Goal: Task Accomplishment & Management: Manage account settings

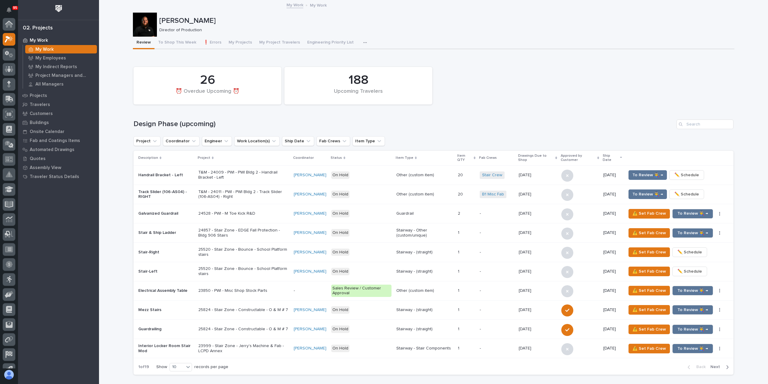
scroll to position [15, 0]
click at [9, 50] on div at bounding box center [9, 54] width 13 height 13
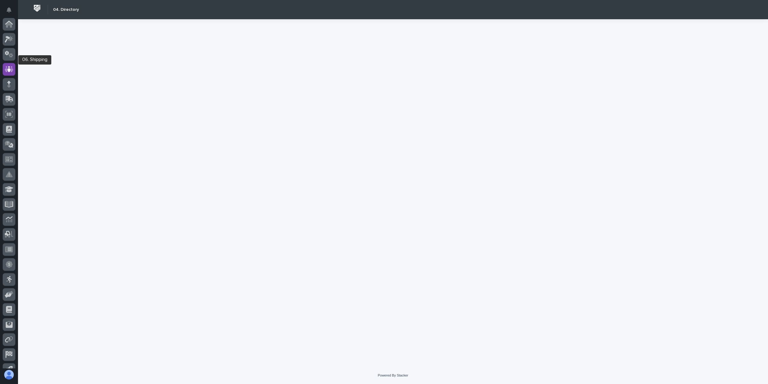
scroll to position [40, 0]
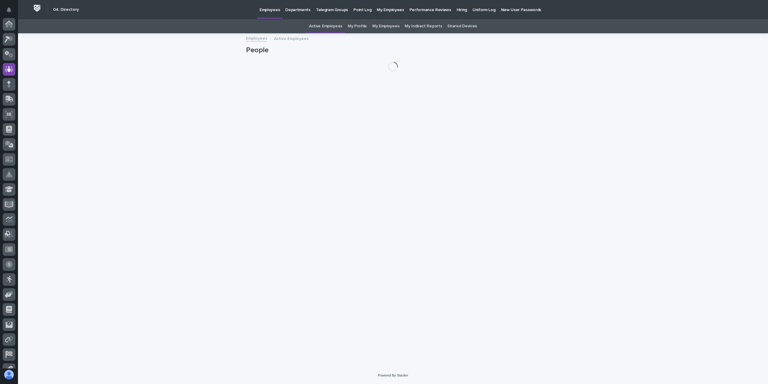
scroll to position [40, 0]
click at [356, 27] on link "My Profile" at bounding box center [357, 26] width 19 height 14
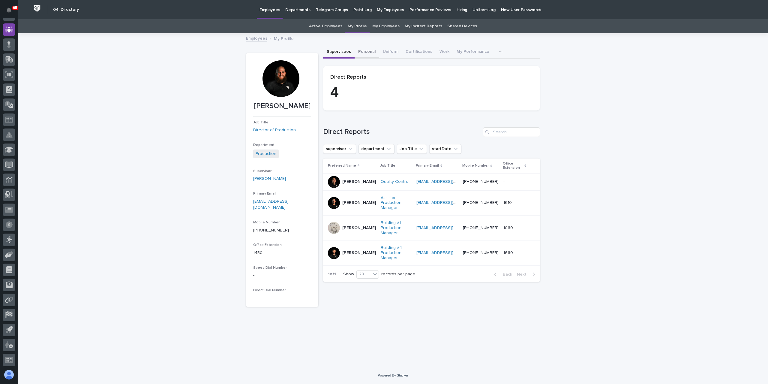
click at [363, 50] on button "Personal" at bounding box center [366, 52] width 25 height 13
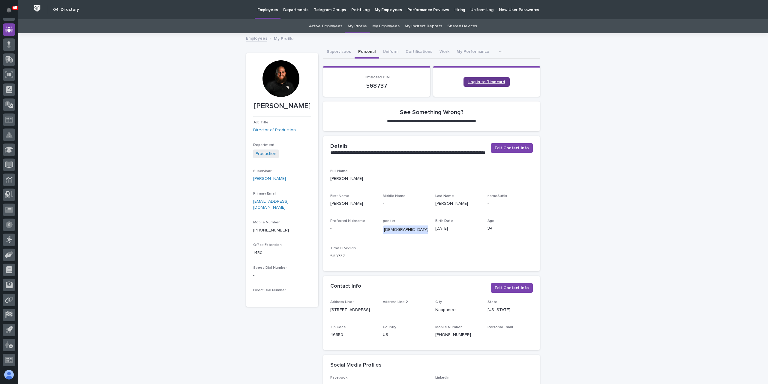
click at [500, 81] on span "Log in to Timecard" at bounding box center [486, 82] width 37 height 4
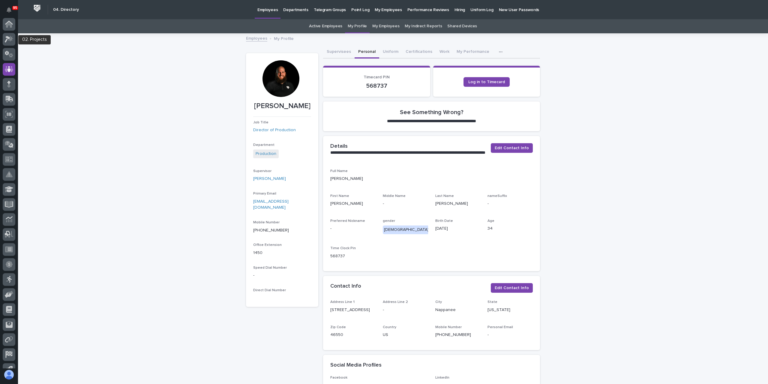
click at [6, 37] on icon at bounding box center [7, 39] width 5 height 7
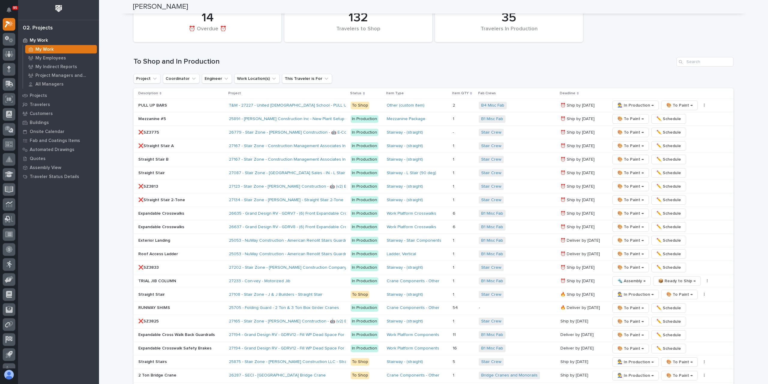
scroll to position [780, 0]
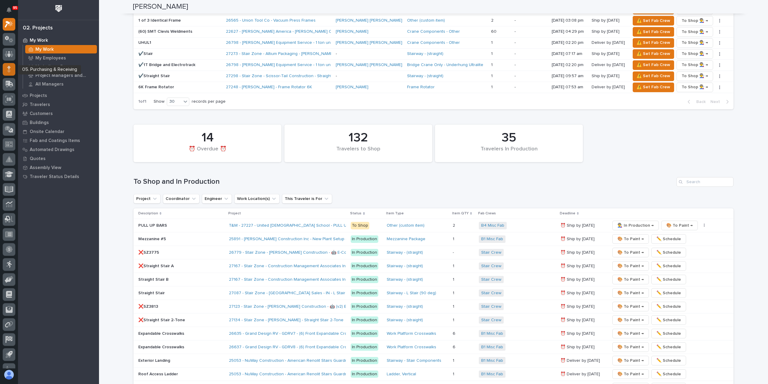
click at [13, 72] on div at bounding box center [9, 69] width 13 height 13
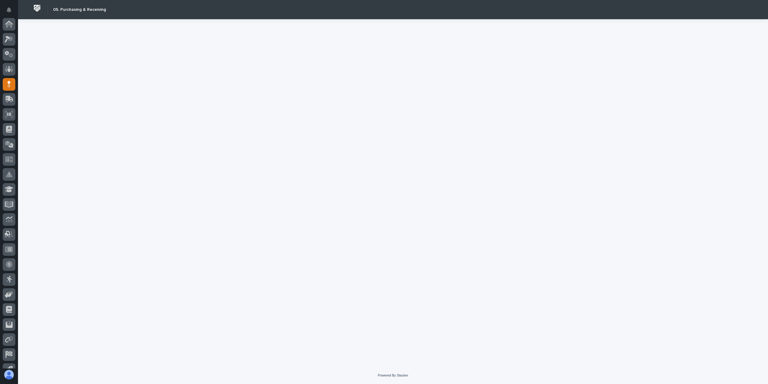
scroll to position [40, 0]
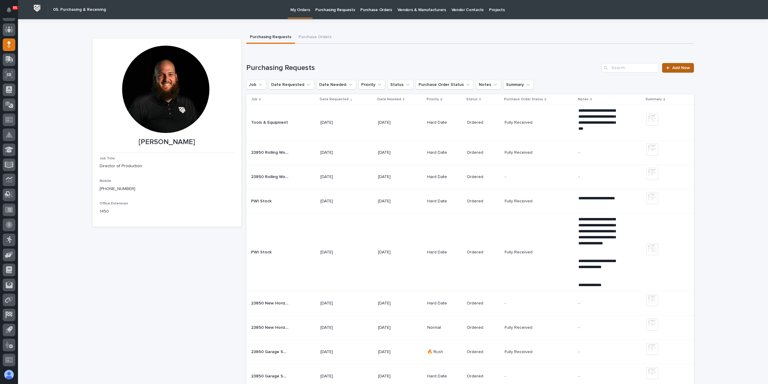
click at [671, 70] on link "Add New" at bounding box center [677, 68] width 31 height 10
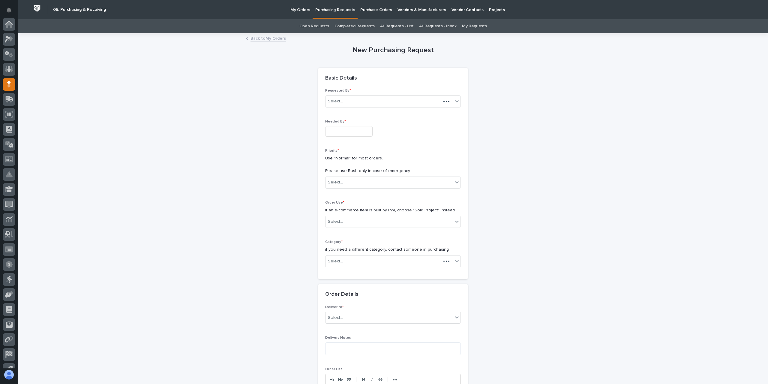
scroll to position [40, 0]
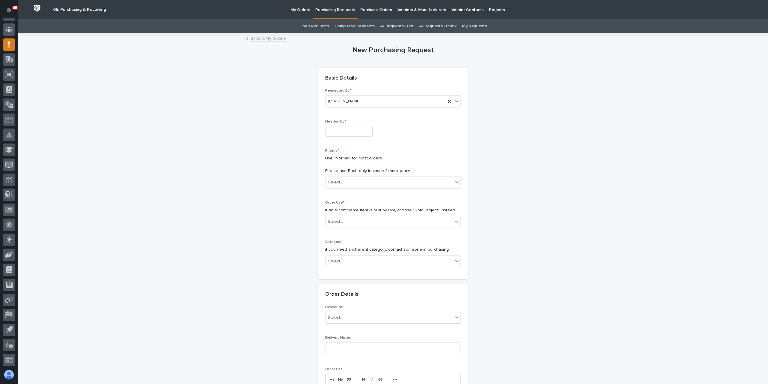
click at [340, 131] on input "text" at bounding box center [348, 131] width 47 height 10
click at [360, 83] on div "17" at bounding box center [364, 82] width 8 height 8
type input "**********"
click at [335, 188] on div "Priority * Use "Normal" for most orders. Please use Rush only in case of emerge…" at bounding box center [393, 170] width 136 height 45
click at [336, 184] on div "Select..." at bounding box center [335, 182] width 15 height 6
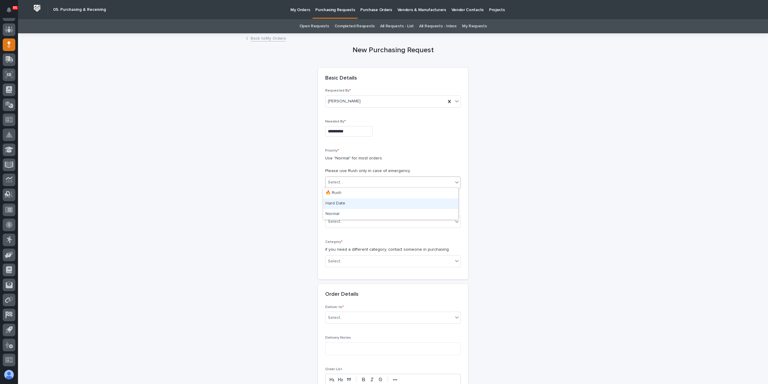
click at [336, 207] on div "Hard Date" at bounding box center [390, 203] width 135 height 10
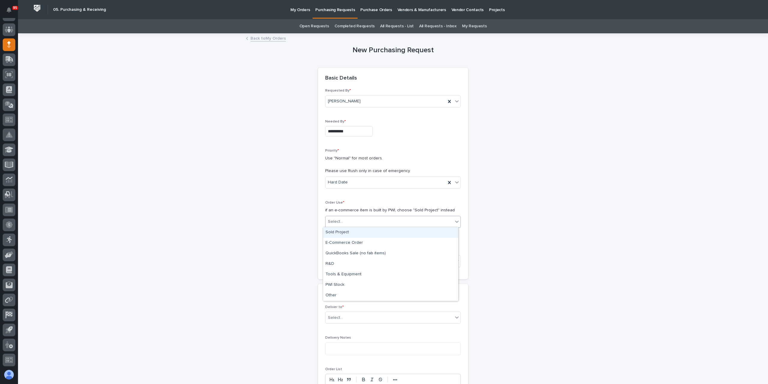
click at [342, 219] on div "Select..." at bounding box center [388, 222] width 127 height 10
click at [341, 283] on div "PWI Stock" at bounding box center [390, 284] width 135 height 10
click at [350, 257] on div "Select..." at bounding box center [388, 261] width 127 height 10
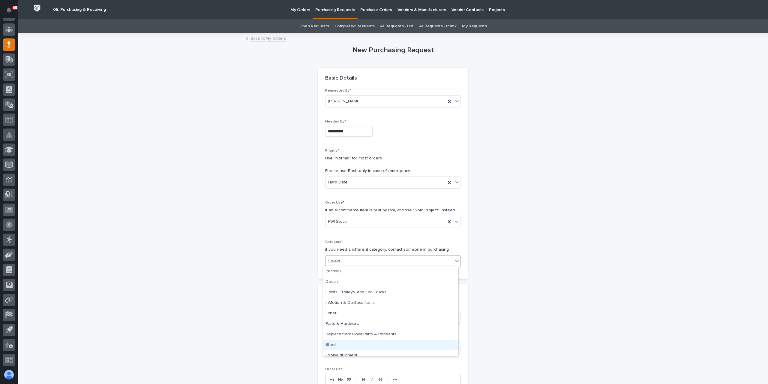
click at [339, 344] on div "Steel" at bounding box center [390, 344] width 135 height 10
click at [432, 263] on div "Steel" at bounding box center [385, 261] width 120 height 10
click at [344, 322] on div "Parts & Hardware" at bounding box center [390, 323] width 135 height 10
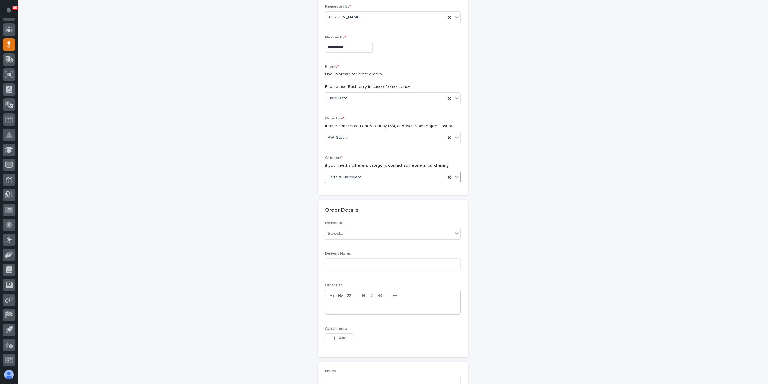
scroll to position [90, 0]
click at [339, 225] on div "Select..." at bounding box center [335, 227] width 15 height 6
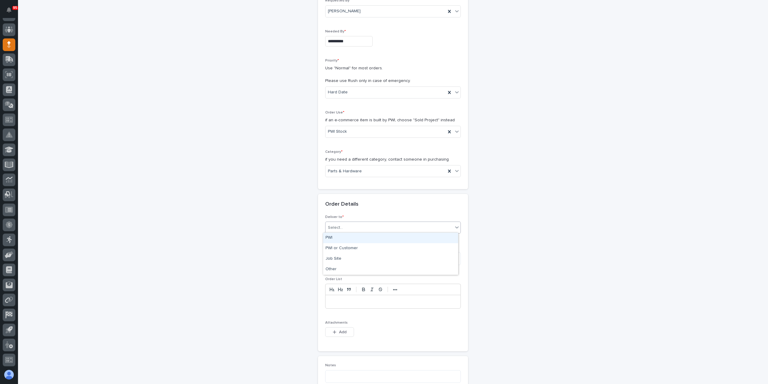
click at [334, 241] on div "PWI" at bounding box center [390, 237] width 135 height 10
click at [345, 226] on div "PWI" at bounding box center [385, 228] width 120 height 10
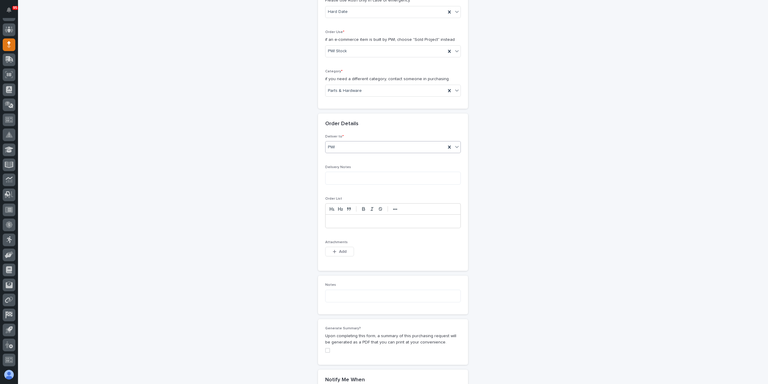
scroll to position [180, 0]
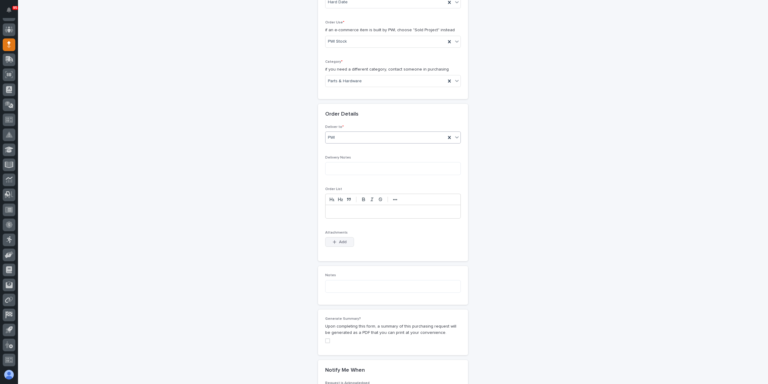
click at [339, 240] on span "Add" at bounding box center [342, 241] width 7 height 5
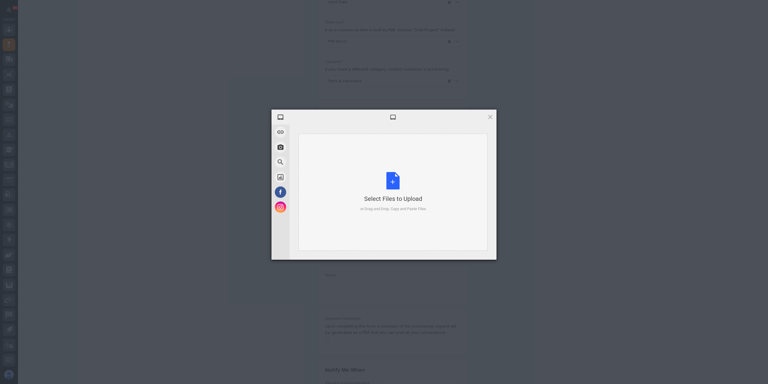
click at [356, 204] on div "Select Files to Upload or Drag and Drop, Copy and Paste Files" at bounding box center [392, 191] width 189 height 117
click at [349, 164] on span "5KB" at bounding box center [396, 165] width 175 height 5
click at [482, 246] on span "Upload 1" at bounding box center [478, 251] width 30 height 11
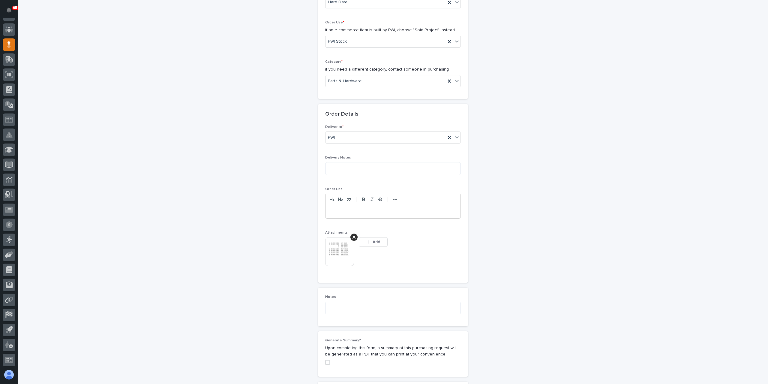
scroll to position [191, 0]
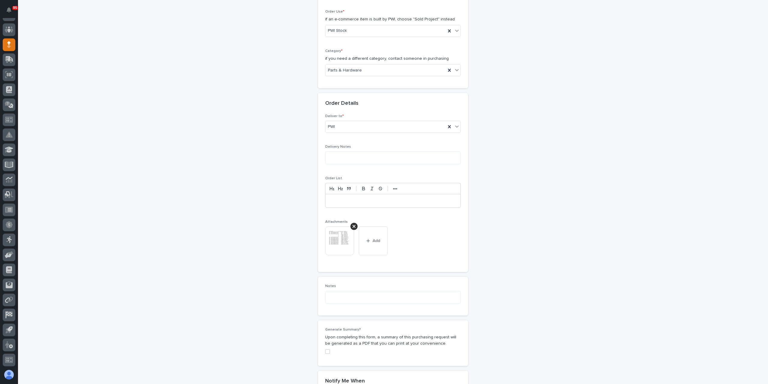
click at [341, 234] on img at bounding box center [339, 240] width 29 height 29
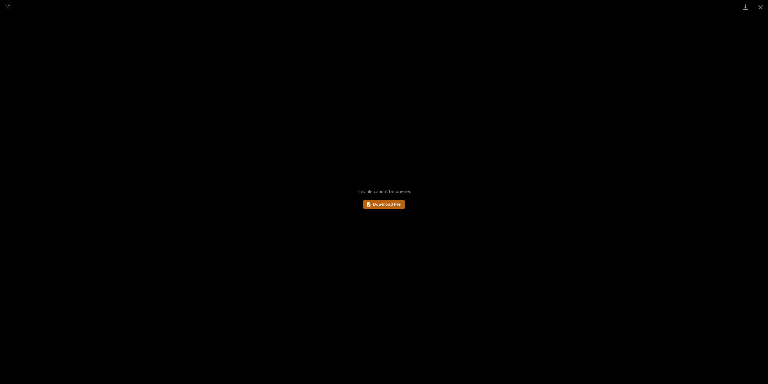
click at [377, 207] on link "Download File" at bounding box center [383, 204] width 41 height 10
click at [759, 4] on button "Close gallery" at bounding box center [760, 7] width 15 height 14
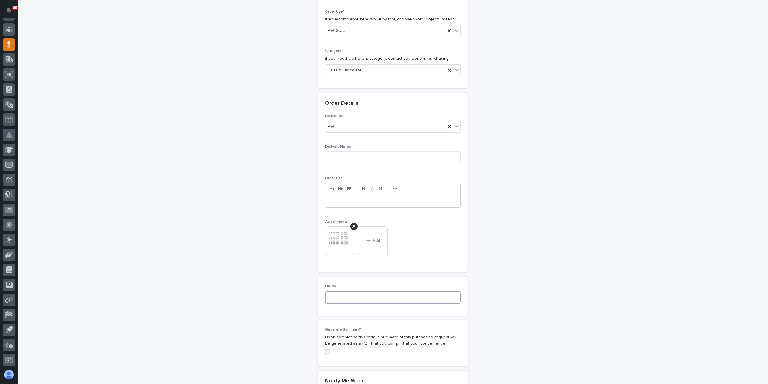
click at [345, 291] on textarea at bounding box center [393, 297] width 136 height 13
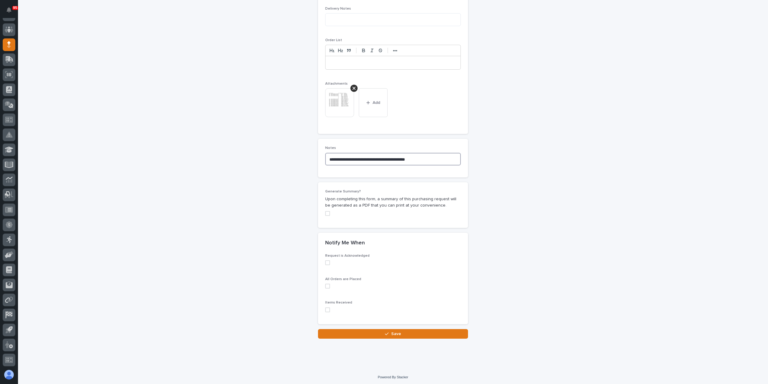
click at [325, 262] on span at bounding box center [327, 262] width 5 height 5
type textarea "**********"
click at [325, 286] on span at bounding box center [327, 285] width 5 height 5
click at [366, 335] on button "Save" at bounding box center [393, 334] width 150 height 10
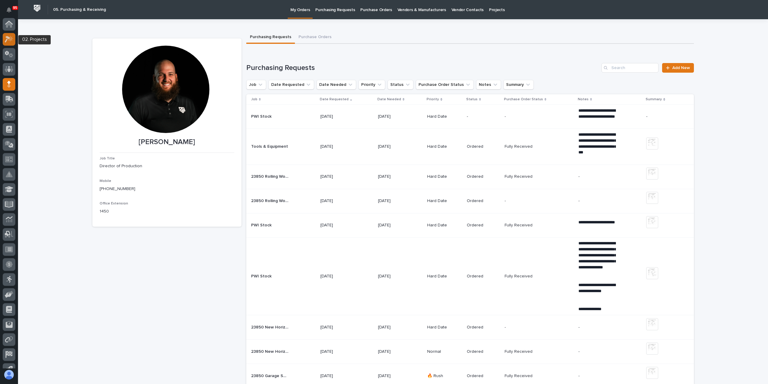
click at [8, 40] on icon at bounding box center [10, 39] width 5 height 6
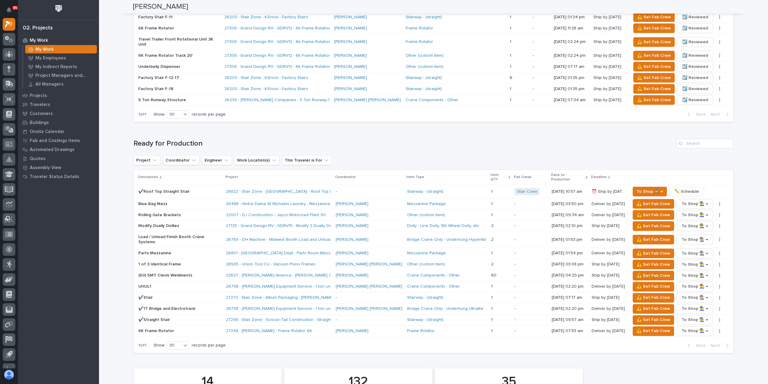
scroll to position [540, 0]
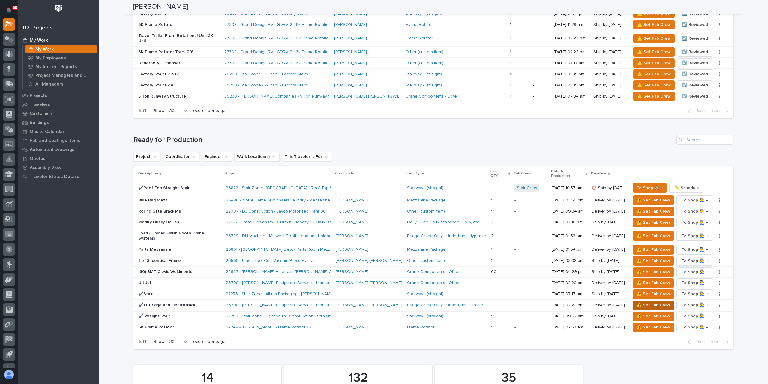
click at [636, 301] on span "⚠️ Set Fab Crew" at bounding box center [653, 304] width 34 height 7
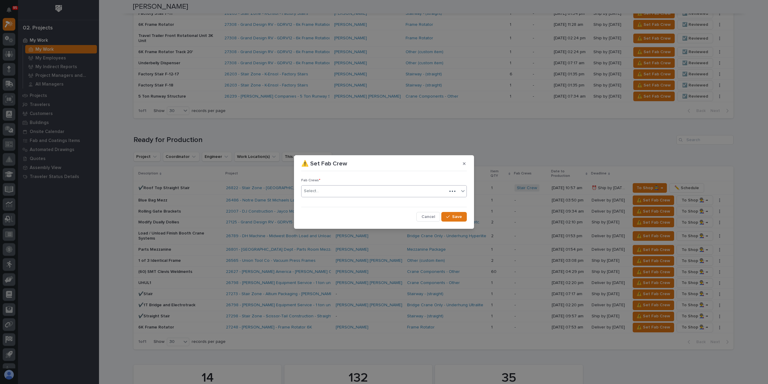
click at [323, 195] on div "Select..." at bounding box center [373, 191] width 145 height 10
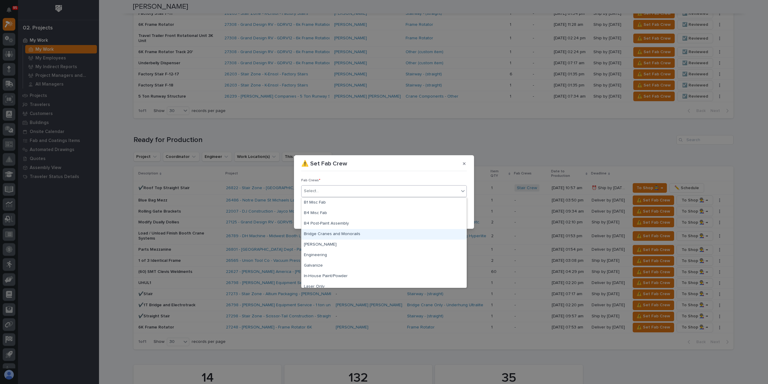
click at [326, 231] on div "Bridge Cranes and Monorails" at bounding box center [383, 234] width 165 height 10
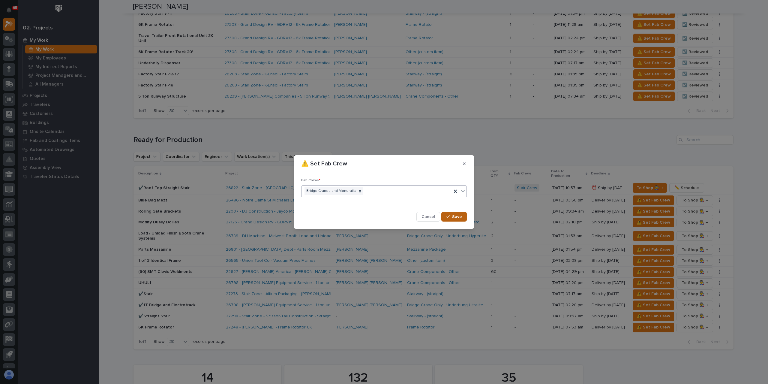
click at [454, 213] on button "Save" at bounding box center [453, 217] width 25 height 10
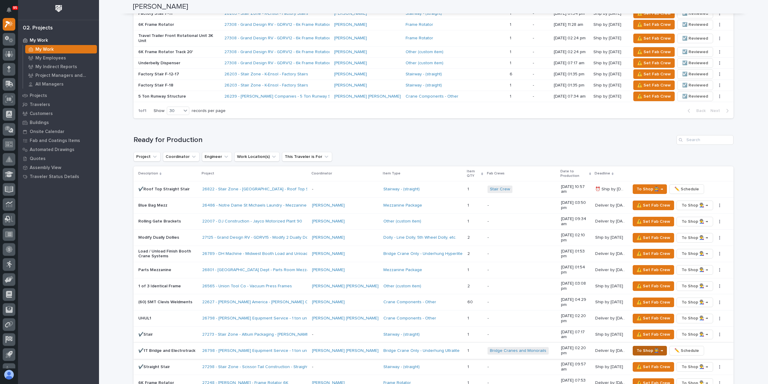
click at [646, 347] on span "To Shop 👨‍🏭 →" at bounding box center [649, 350] width 26 height 7
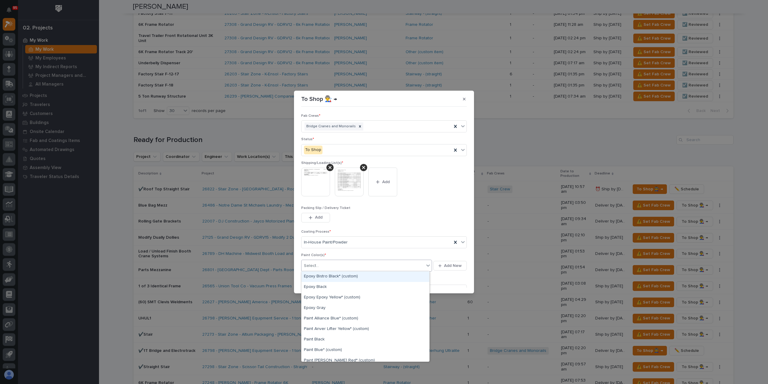
click at [333, 261] on div "Select..." at bounding box center [362, 266] width 123 height 10
click at [316, 336] on div "Paint Yellow" at bounding box center [365, 336] width 128 height 10
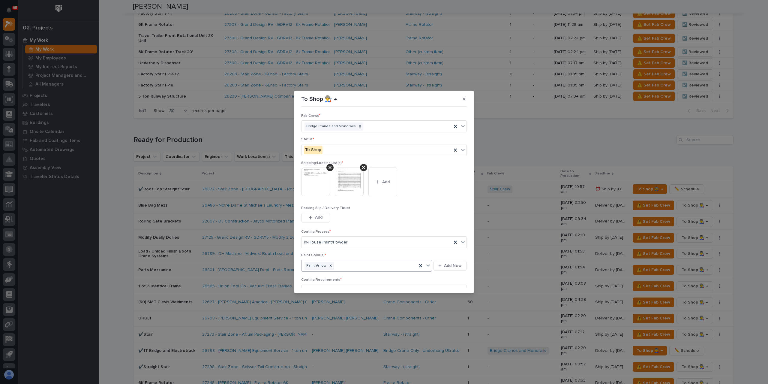
scroll to position [32, 0]
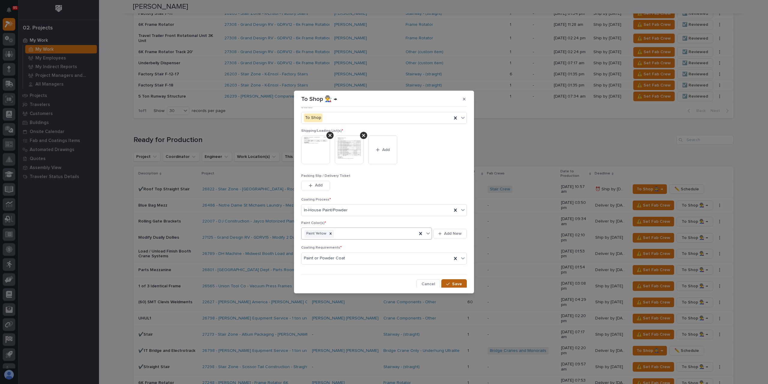
click at [453, 283] on span "Save" at bounding box center [457, 283] width 10 height 5
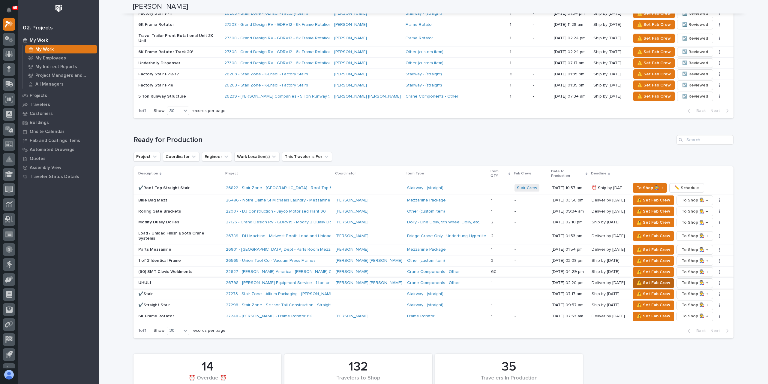
click at [636, 279] on span "⚠️ Set Fab Crew" at bounding box center [653, 282] width 34 height 7
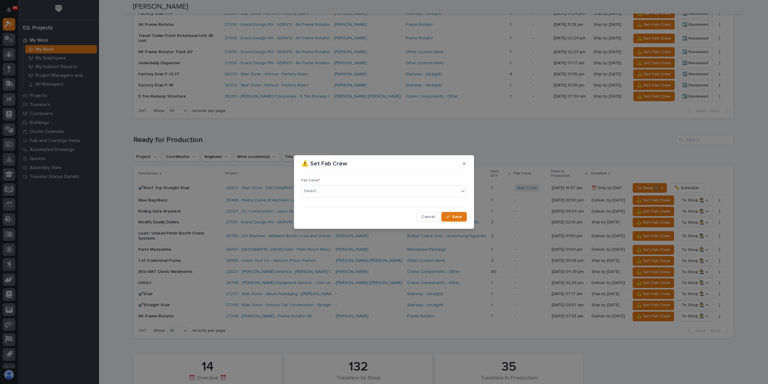
click at [666, 367] on div "⚠️ Set Fab Crew Fab Crews * Select... Cancel Save" at bounding box center [384, 192] width 768 height 384
click at [417, 220] on div "Cancel Save" at bounding box center [384, 217] width 166 height 10
click at [430, 215] on span "Cancel" at bounding box center [427, 216] width 13 height 5
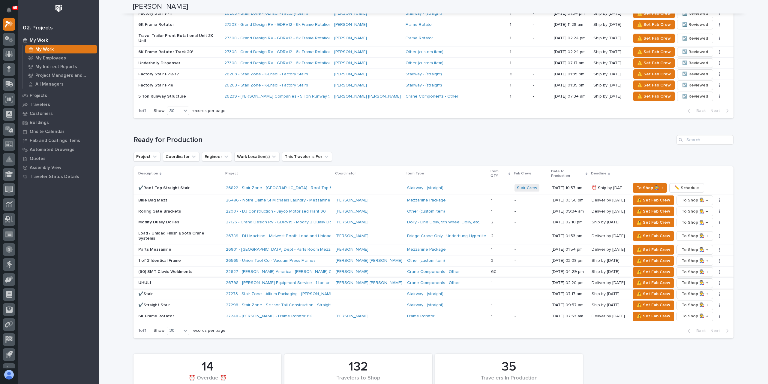
click at [715, 281] on button "button" at bounding box center [719, 283] width 8 height 4
click at [694, 281] on span "✏️ Schedule" at bounding box center [691, 284] width 25 height 7
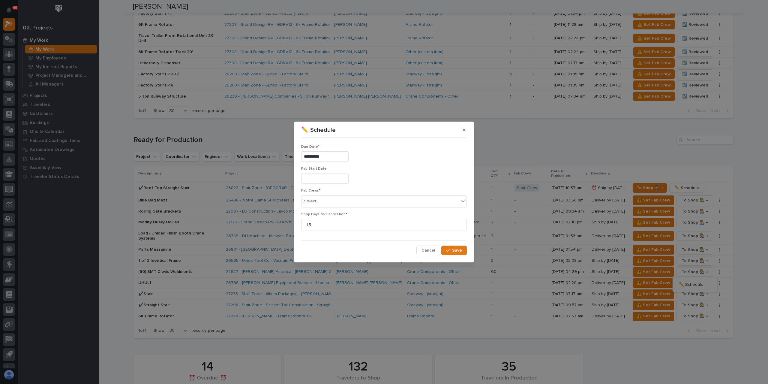
click at [148, 264] on div "**********" at bounding box center [384, 192] width 768 height 384
click at [429, 248] on span "Cancel" at bounding box center [427, 249] width 13 height 5
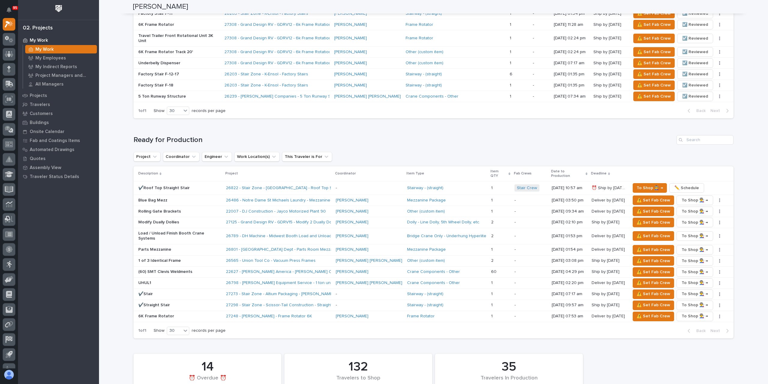
click at [164, 280] on p "UHUL1" at bounding box center [179, 282] width 83 height 5
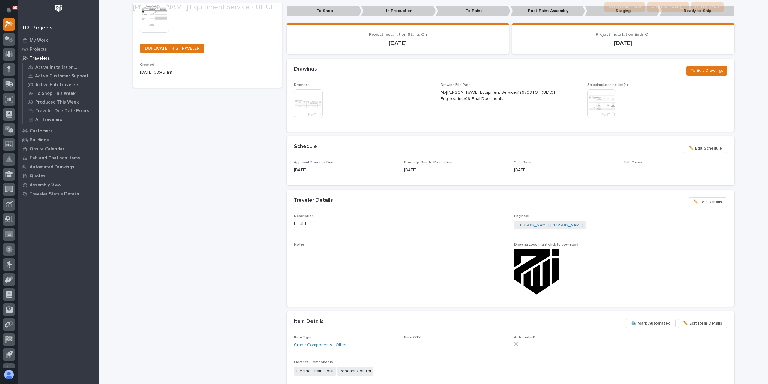
scroll to position [150, 0]
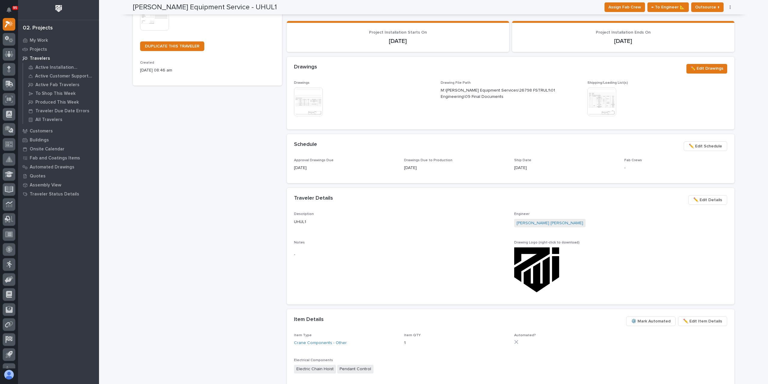
click at [706, 200] on span "✏️ Edit Details" at bounding box center [707, 199] width 29 height 7
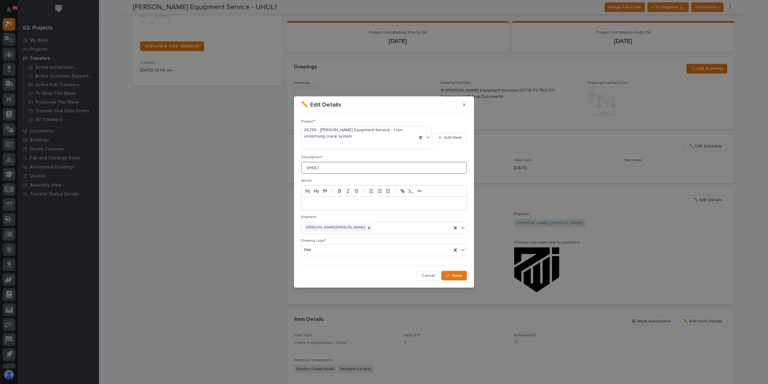
drag, startPoint x: 325, startPoint y: 167, endPoint x: 294, endPoint y: 170, distance: 31.1
click at [294, 170] on section "✏️ Edit Details Project * 26798 - [PERSON_NAME] Equipment Service - 1 ton under…" at bounding box center [384, 191] width 180 height 191
type input "Runways"
click at [454, 278] on button "Save" at bounding box center [453, 275] width 25 height 10
click at [451, 273] on div "button" at bounding box center [449, 275] width 6 height 4
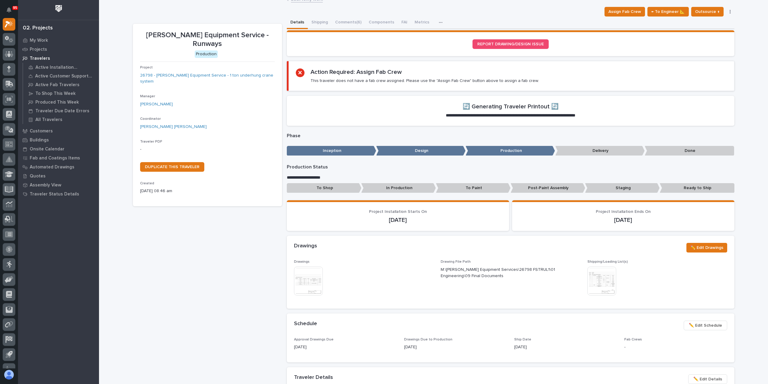
scroll to position [0, 0]
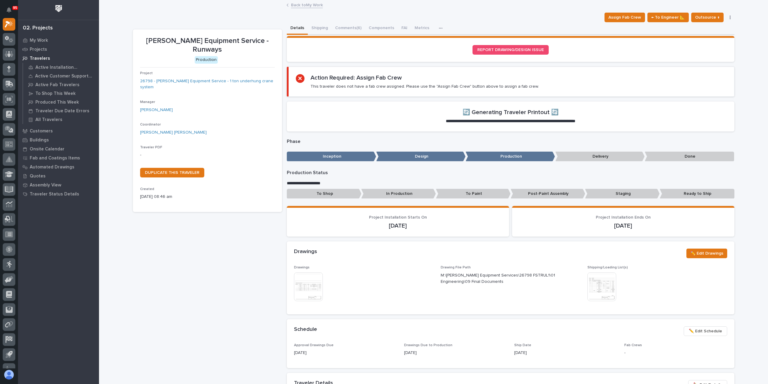
click at [299, 6] on link "Back to My Work" at bounding box center [307, 4] width 32 height 7
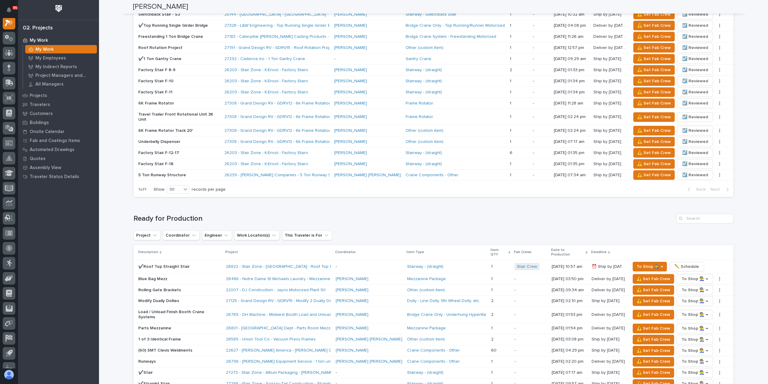
scroll to position [540, 0]
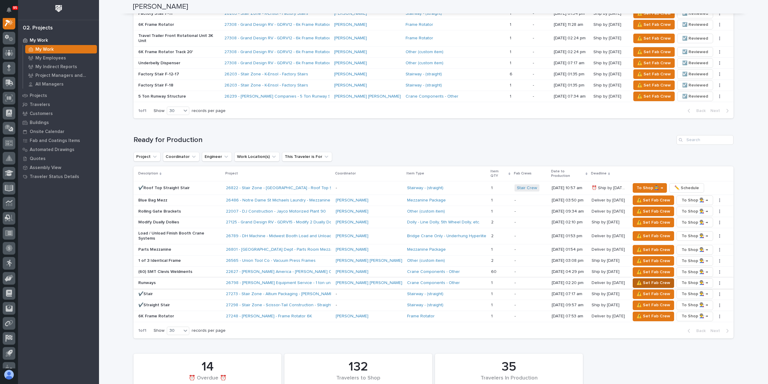
click at [636, 279] on span "⚠️ Set Fab Crew" at bounding box center [653, 282] width 34 height 7
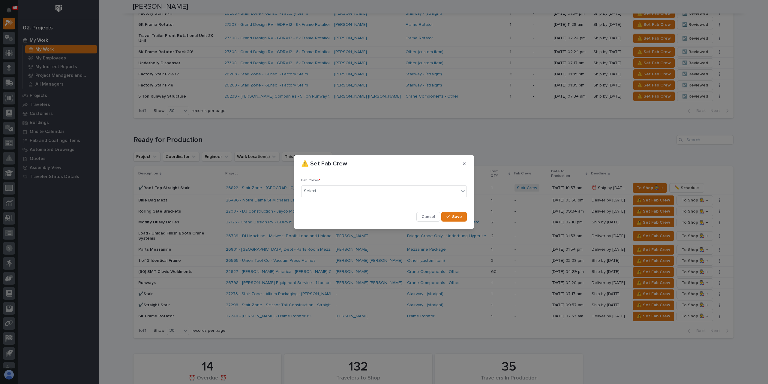
click at [323, 196] on div "Select..." at bounding box center [384, 191] width 166 height 12
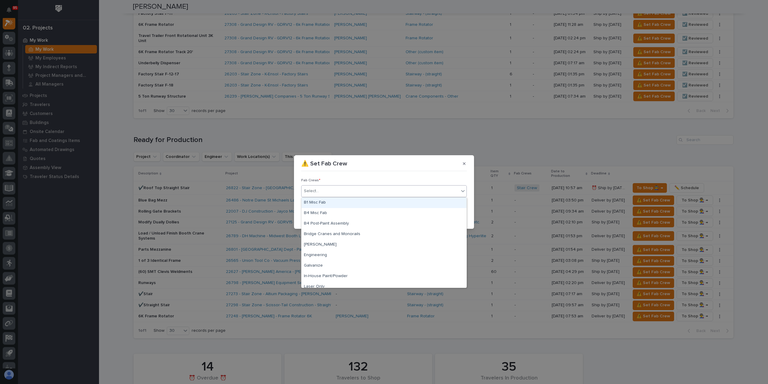
click at [327, 201] on div "B1 Misc Fab" at bounding box center [383, 202] width 165 height 10
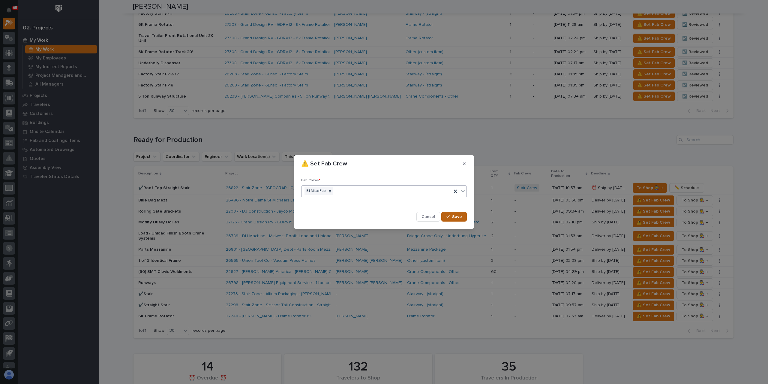
click at [446, 220] on button "Save" at bounding box center [453, 217] width 25 height 10
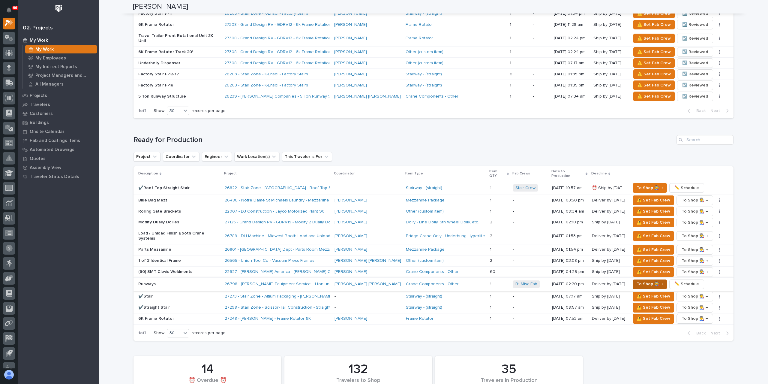
click at [638, 280] on span "To Shop 👨‍🏭 →" at bounding box center [649, 283] width 26 height 7
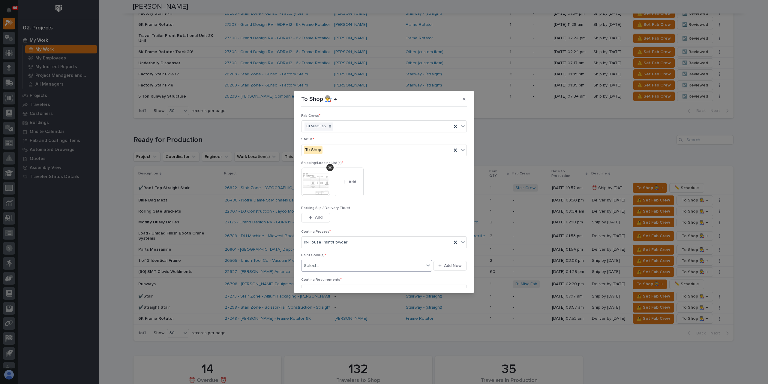
click at [322, 267] on div "Select..." at bounding box center [362, 266] width 123 height 10
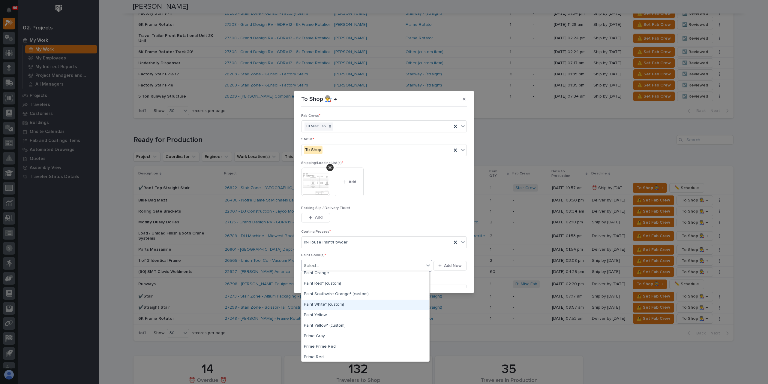
scroll to position [180, 0]
click at [335, 327] on div "Prime Gray" at bounding box center [365, 327] width 128 height 10
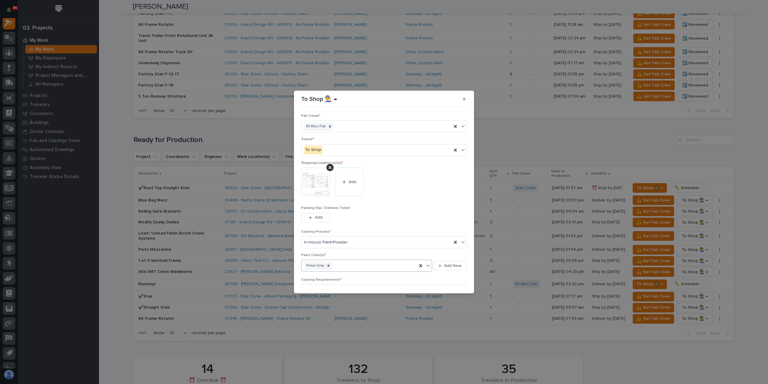
scroll to position [30, 0]
click at [448, 284] on div "button" at bounding box center [449, 286] width 6 height 4
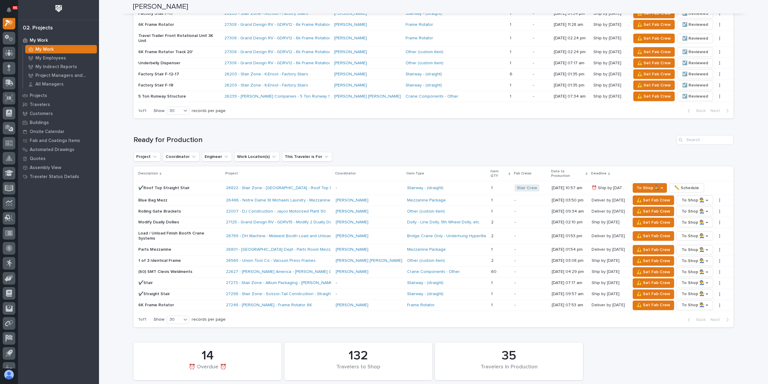
click at [155, 231] on p "Load / Unload Finish Booth Crane Systems" at bounding box center [179, 236] width 83 height 10
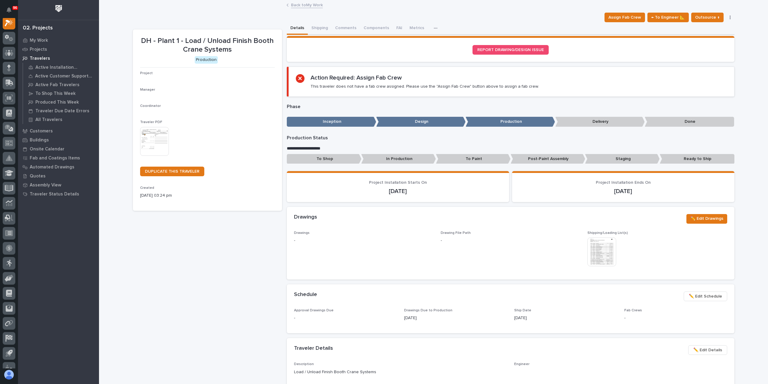
scroll to position [15, 0]
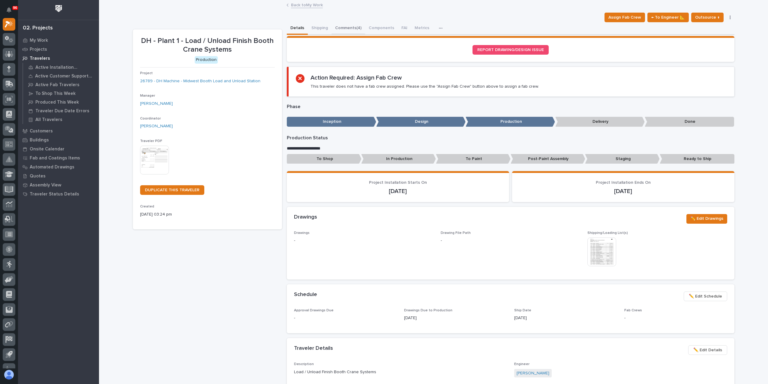
click at [342, 30] on button "Comments (4)" at bounding box center [348, 28] width 34 height 13
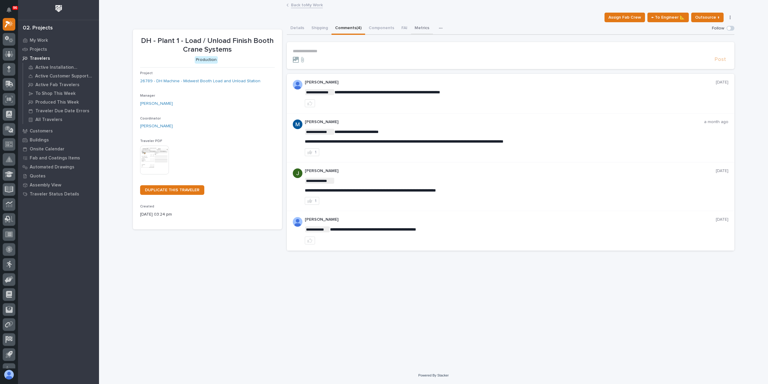
click at [412, 27] on button "Metrics" at bounding box center [422, 28] width 22 height 13
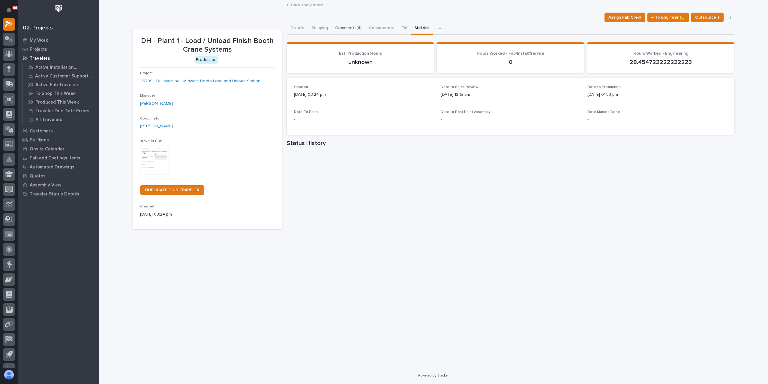
drag, startPoint x: 347, startPoint y: 28, endPoint x: 335, endPoint y: 51, distance: 25.4
click at [348, 28] on button "Comments (4)" at bounding box center [348, 28] width 34 height 13
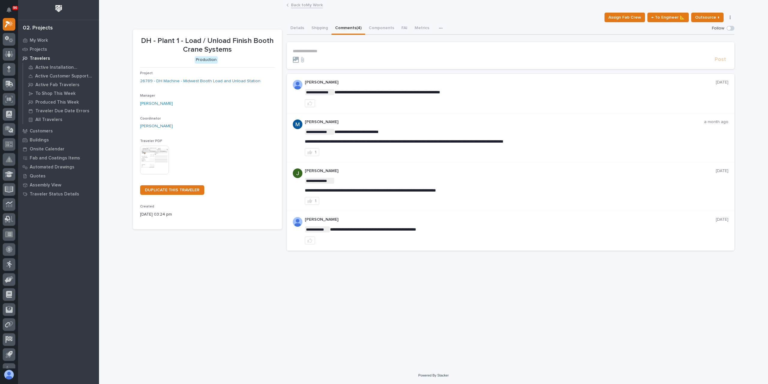
click at [317, 50] on p "**********" at bounding box center [510, 51] width 435 height 5
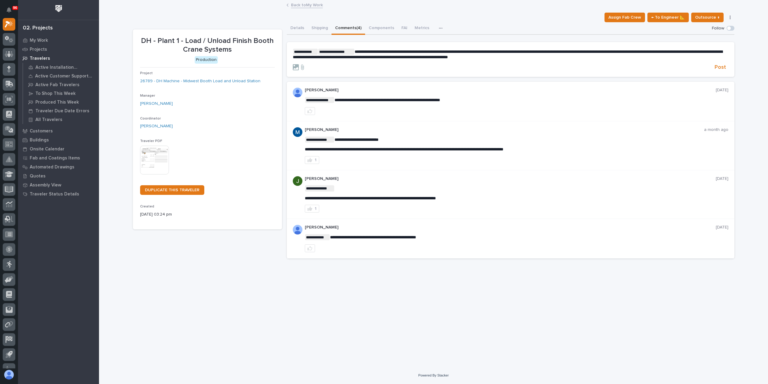
click at [714, 63] on form "**********" at bounding box center [510, 60] width 435 height 22
click at [715, 64] on span "Post" at bounding box center [719, 67] width 11 height 7
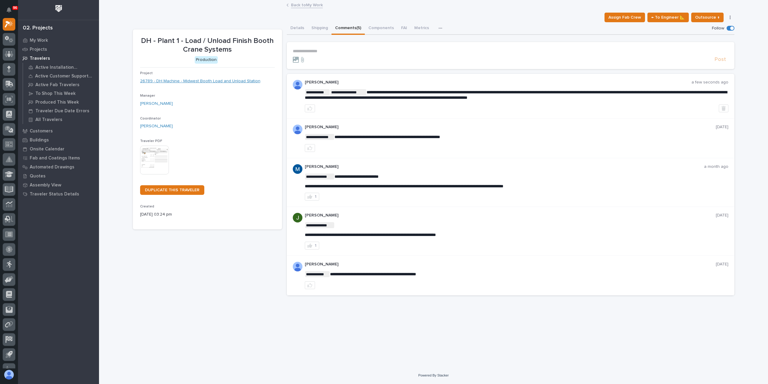
click at [161, 82] on link "26789 - DH Machine - Midwest Booth Load and Unload Station" at bounding box center [200, 81] width 120 height 6
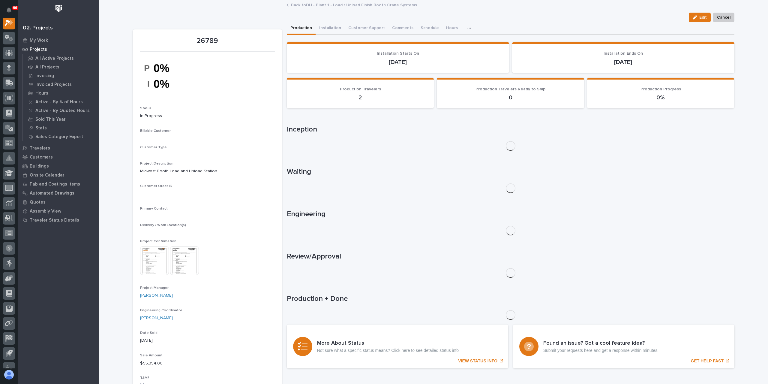
scroll to position [15, 0]
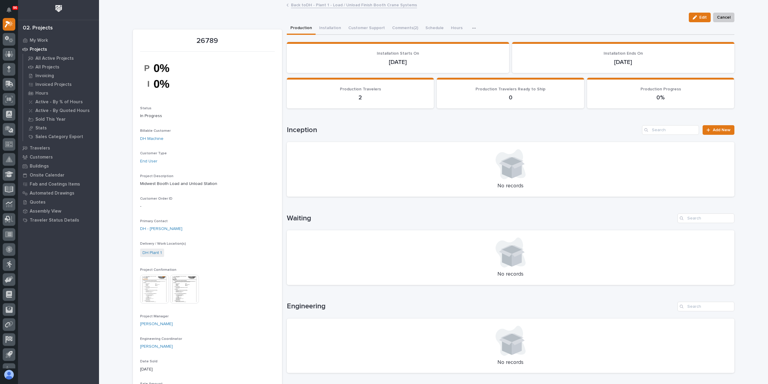
click at [154, 287] on img at bounding box center [154, 288] width 29 height 29
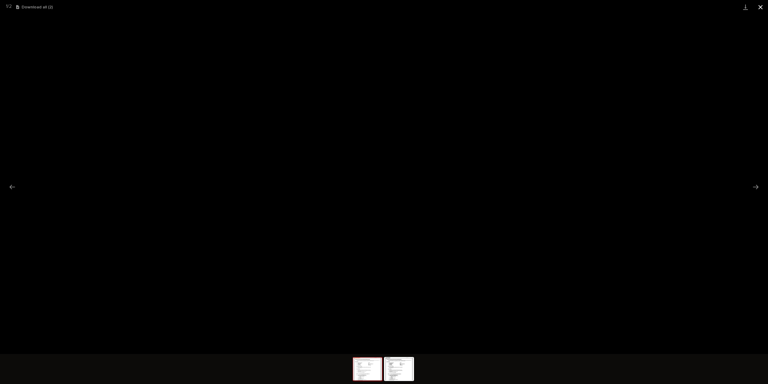
click at [760, 6] on button "Close gallery" at bounding box center [760, 7] width 15 height 14
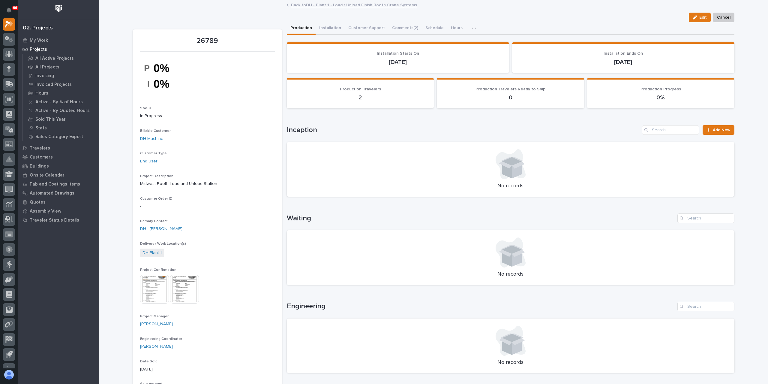
click at [314, 7] on link "Back to DH - Plant 1 - Load / Unload Finish Booth Crane Systems" at bounding box center [354, 4] width 126 height 7
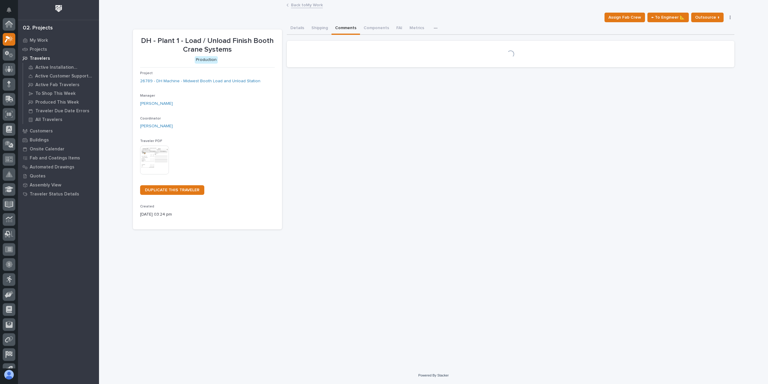
scroll to position [16, 0]
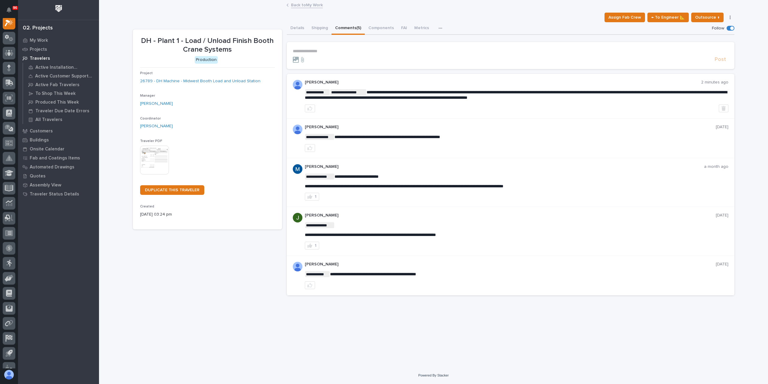
click at [293, 6] on link "Back to My Work" at bounding box center [307, 4] width 32 height 7
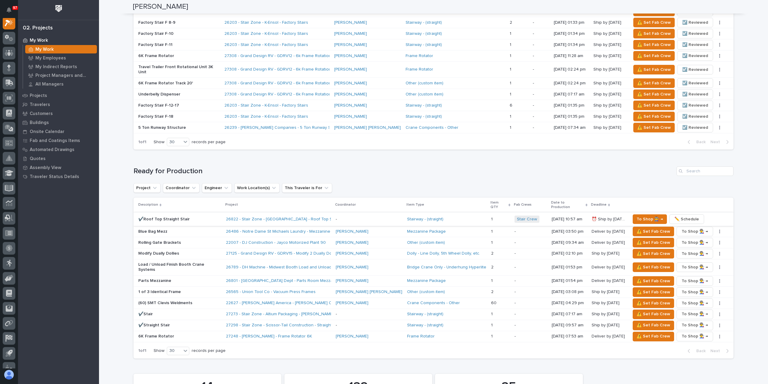
scroll to position [510, 0]
click at [636, 262] on span "⚠️ Set Fab Crew" at bounding box center [653, 265] width 34 height 7
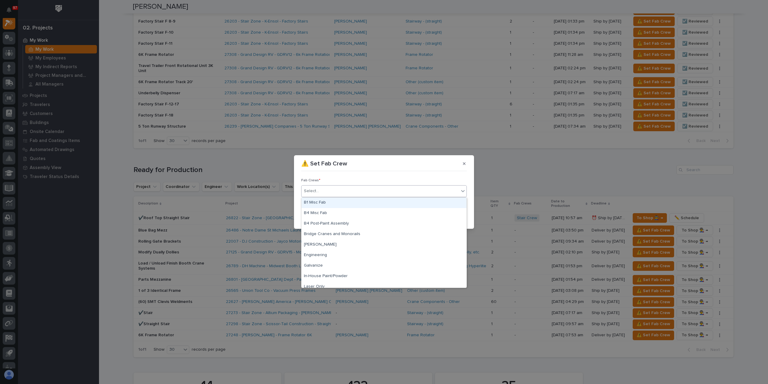
click at [338, 195] on div "Select..." at bounding box center [379, 191] width 157 height 10
click at [335, 199] on div "B1 Misc Fab" at bounding box center [383, 202] width 165 height 10
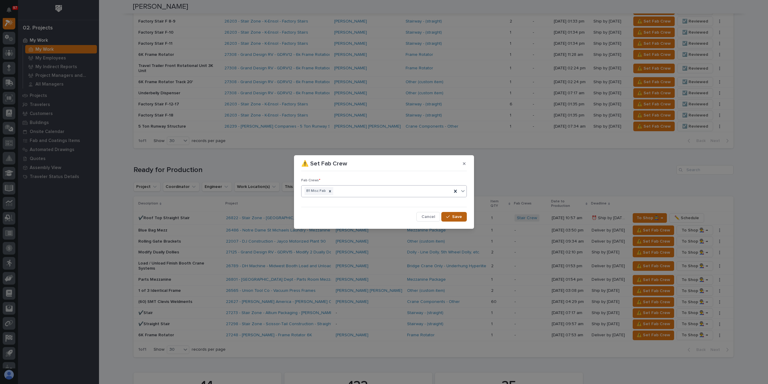
click at [461, 217] on span "Save" at bounding box center [457, 216] width 10 height 5
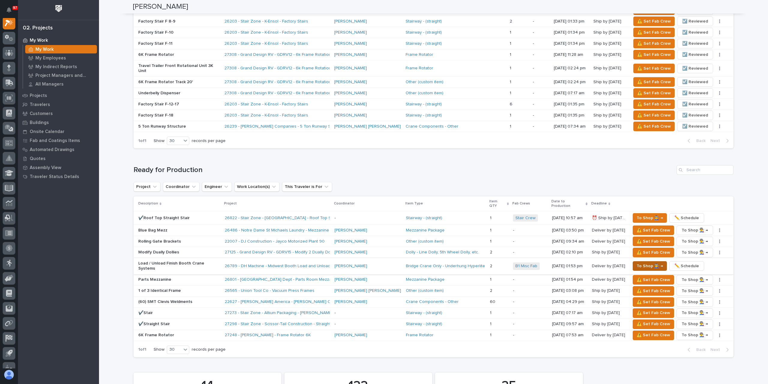
click at [638, 262] on span "To Shop 👨‍🏭 →" at bounding box center [649, 265] width 26 height 7
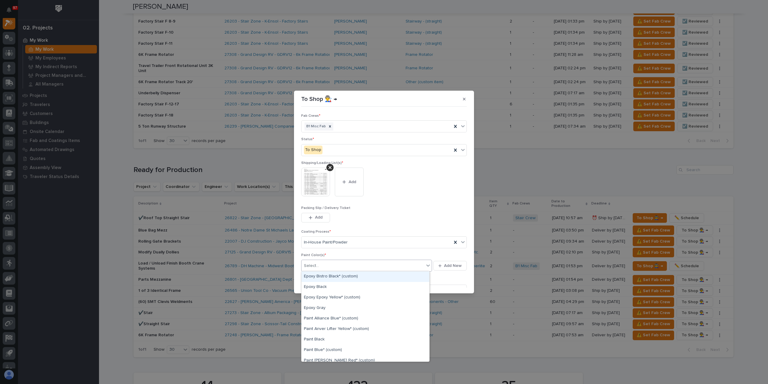
click at [327, 264] on div "Select..." at bounding box center [362, 266] width 123 height 10
click at [316, 323] on div "Paint Gray" at bounding box center [365, 323] width 128 height 10
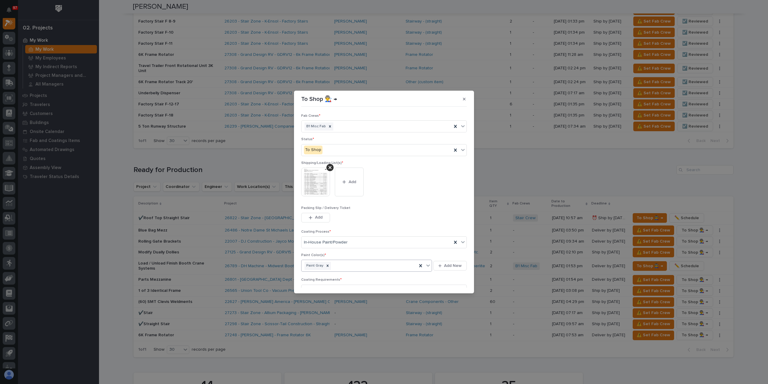
click at [350, 267] on div "Paint Gray" at bounding box center [358, 265] width 115 height 10
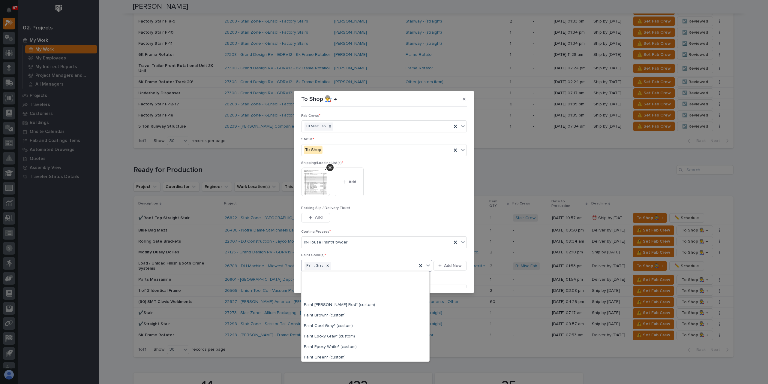
scroll to position [150, 0]
click at [333, 323] on div "Paint Yellow" at bounding box center [365, 326] width 128 height 10
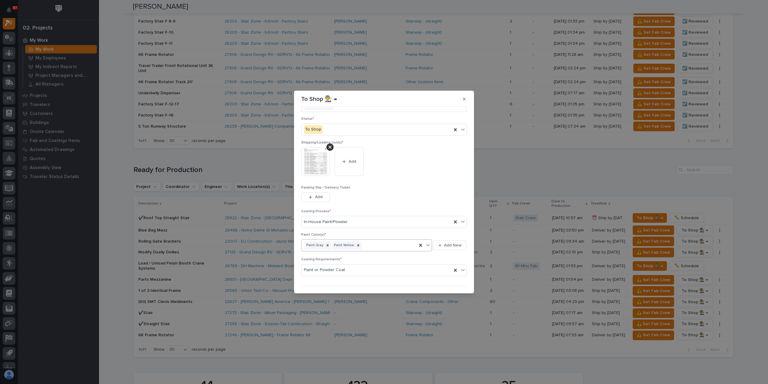
scroll to position [30, 0]
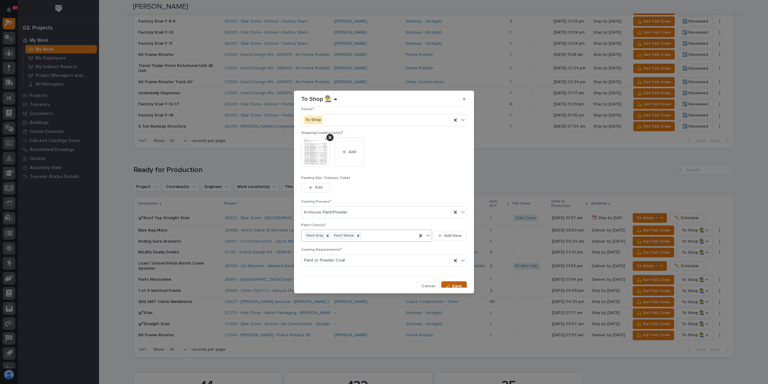
click at [458, 285] on span "Save" at bounding box center [457, 285] width 10 height 5
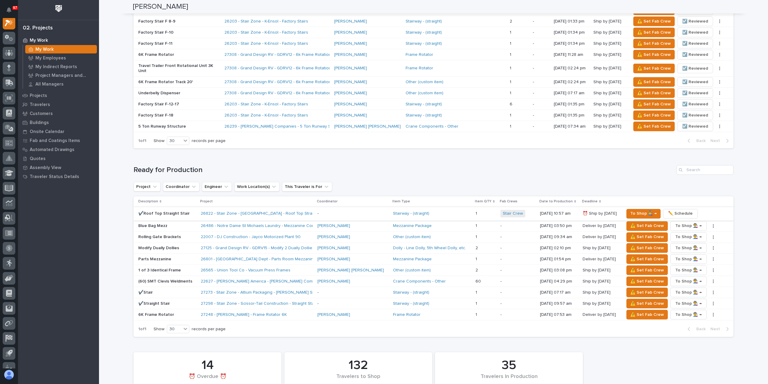
click at [670, 210] on span "✏️ Schedule" at bounding box center [680, 213] width 25 height 7
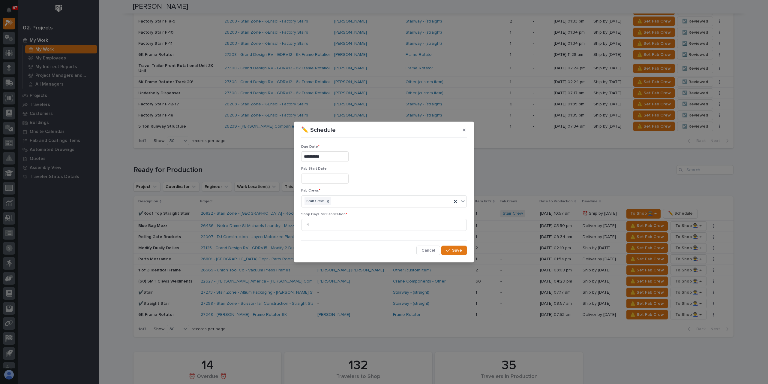
click at [348, 156] on input "**********" at bounding box center [324, 156] width 47 height 10
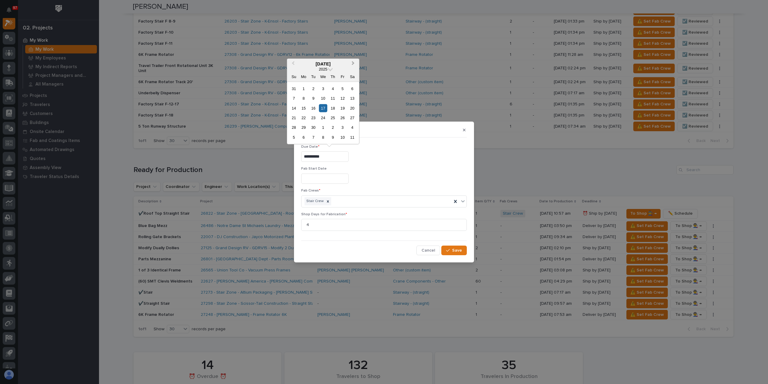
click at [357, 65] on button "Next Month" at bounding box center [354, 64] width 10 height 10
click at [319, 129] on div "29" at bounding box center [323, 127] width 8 height 8
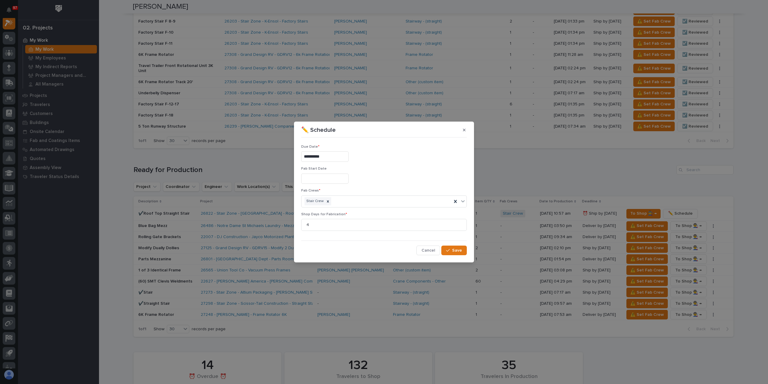
type input "**********"
click at [458, 253] on button "Save" at bounding box center [453, 250] width 25 height 10
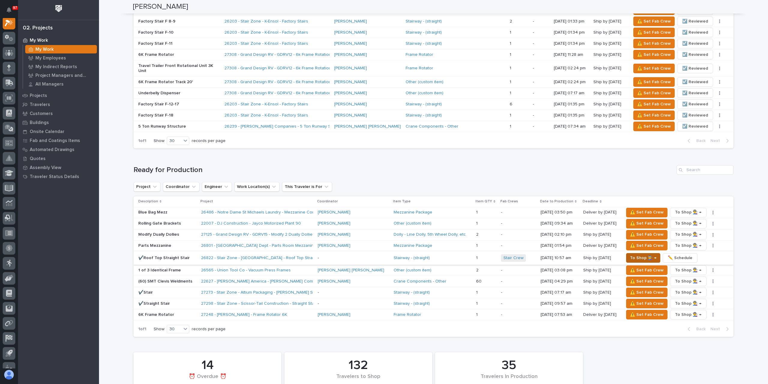
click at [630, 254] on span "To Shop 👨‍🏭 →" at bounding box center [643, 257] width 26 height 7
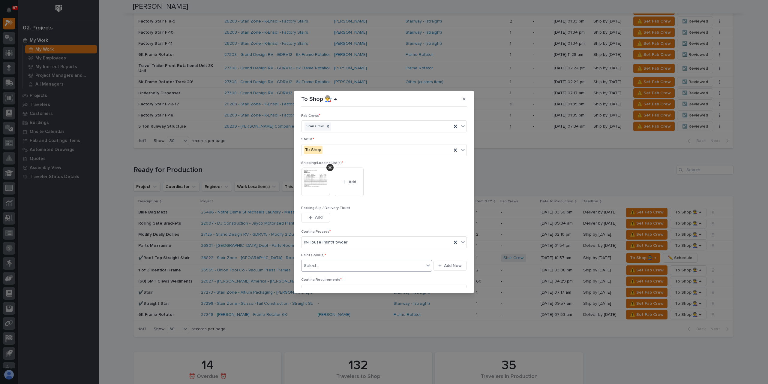
click at [326, 265] on div "Select..." at bounding box center [362, 266] width 123 height 10
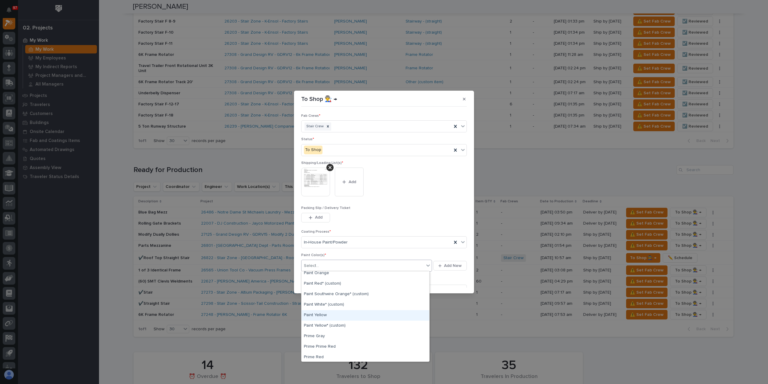
scroll to position [180, 0]
click at [324, 328] on div "Prime Gray" at bounding box center [365, 327] width 128 height 10
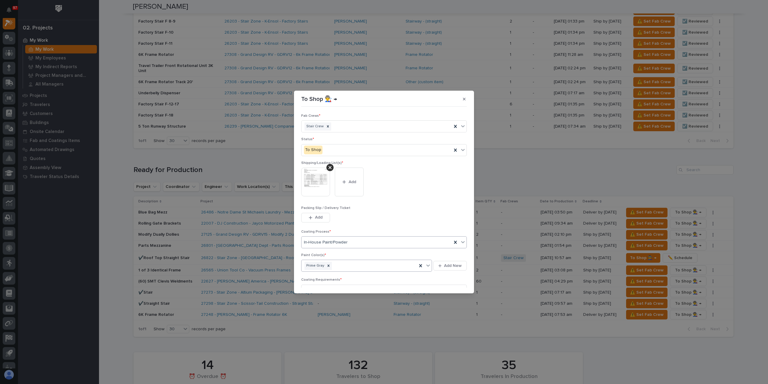
scroll to position [32, 0]
click at [450, 279] on button "Save" at bounding box center [453, 284] width 25 height 10
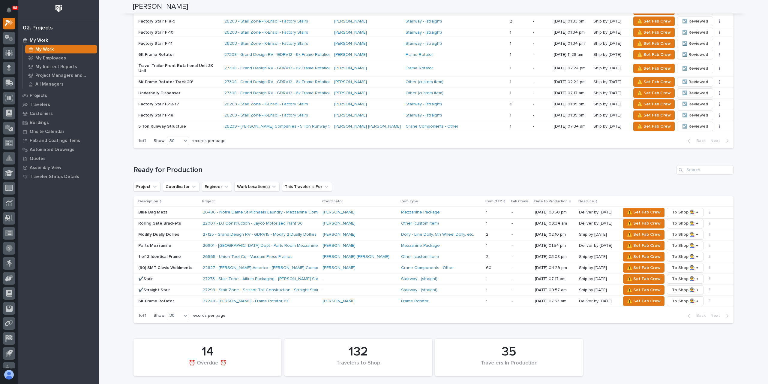
click at [706, 210] on button "button" at bounding box center [710, 212] width 8 height 4
click at [681, 220] on span "✏️ Schedule" at bounding box center [680, 223] width 25 height 7
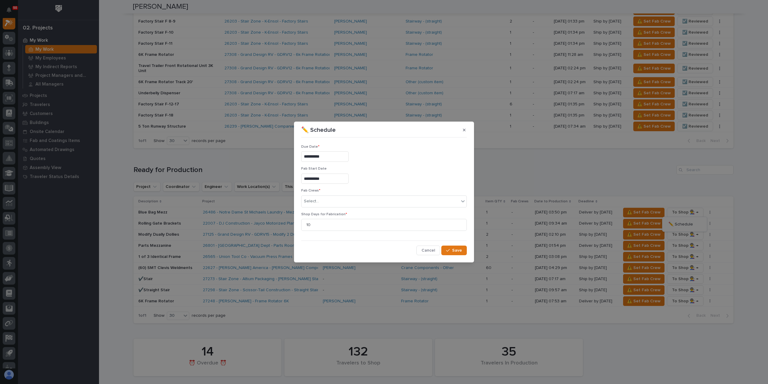
click at [332, 158] on input "**********" at bounding box center [324, 156] width 47 height 10
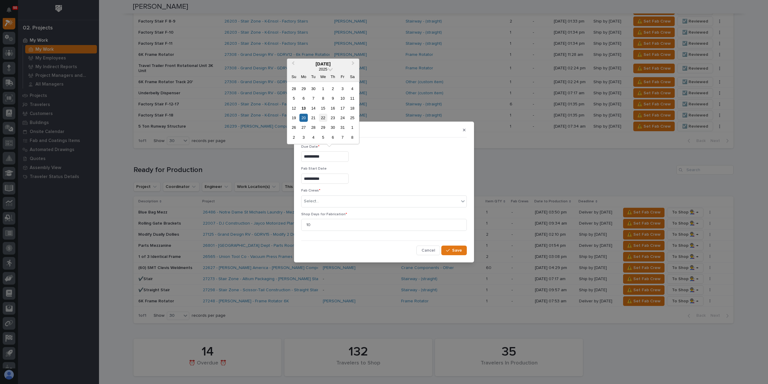
click at [320, 117] on div "22" at bounding box center [323, 118] width 8 height 8
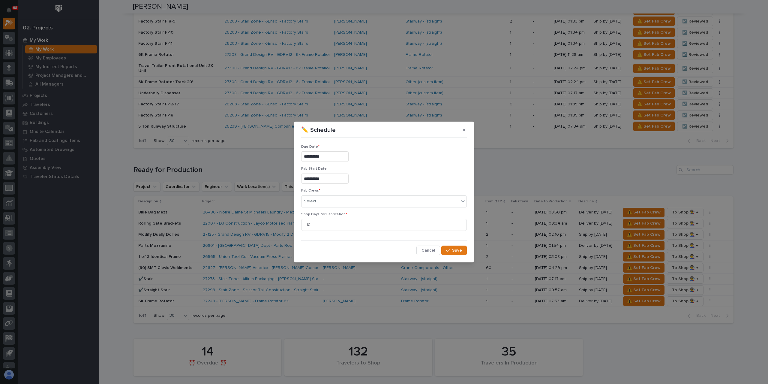
type input "**********"
click at [325, 200] on div "Select..." at bounding box center [379, 201] width 157 height 10
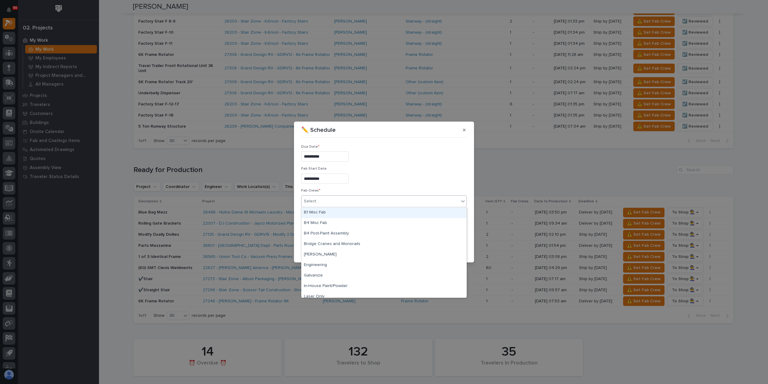
click at [324, 212] on div "B1 Misc Fab" at bounding box center [383, 212] width 165 height 10
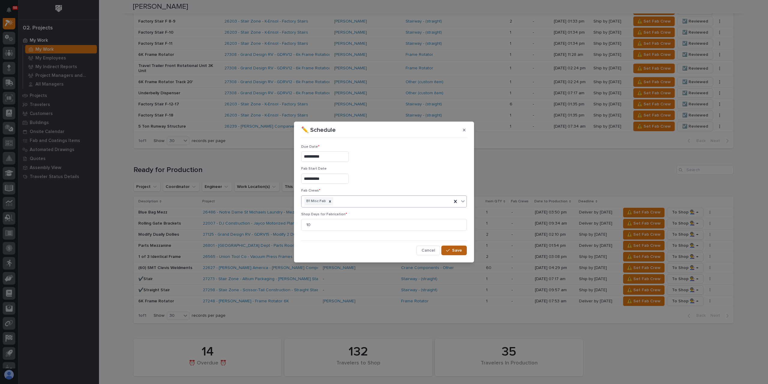
click at [454, 248] on span "Save" at bounding box center [457, 249] width 10 height 5
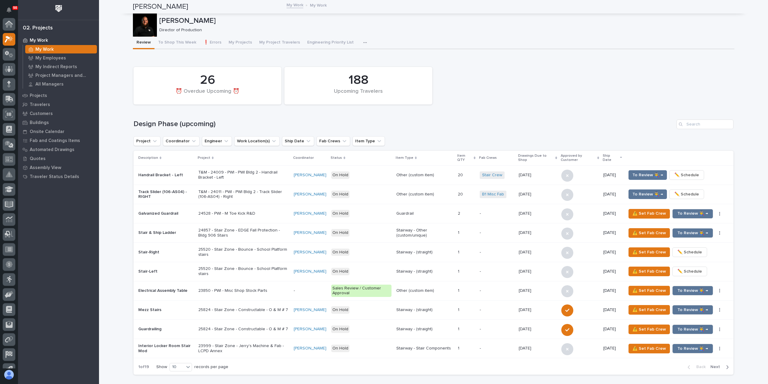
scroll to position [16, 0]
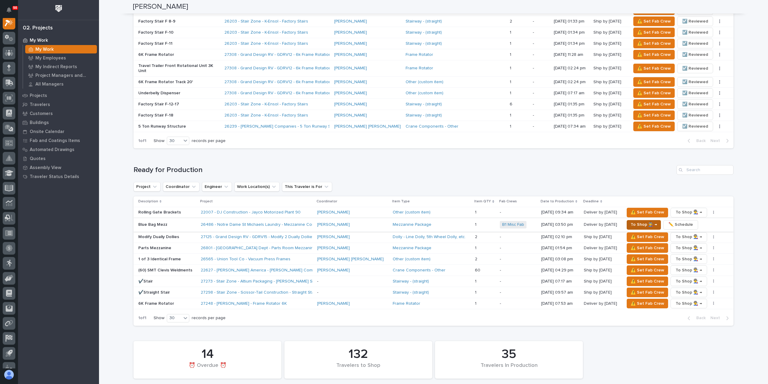
click at [630, 221] on span "To Shop 👨‍🏭 →" at bounding box center [643, 224] width 26 height 7
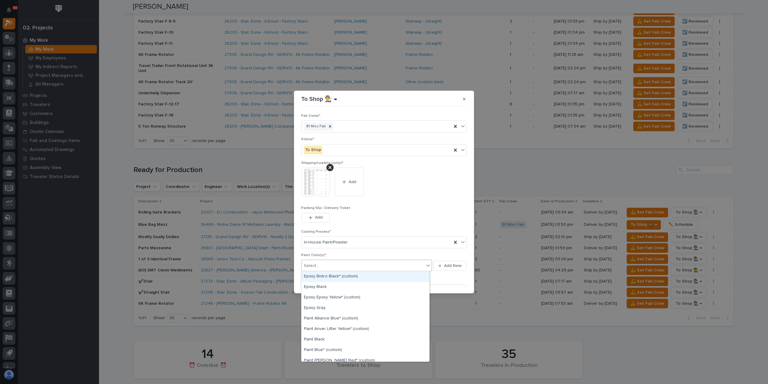
click at [324, 268] on div "Select..." at bounding box center [362, 266] width 123 height 10
click at [335, 319] on div "Paint Blue* (custom)" at bounding box center [365, 320] width 128 height 10
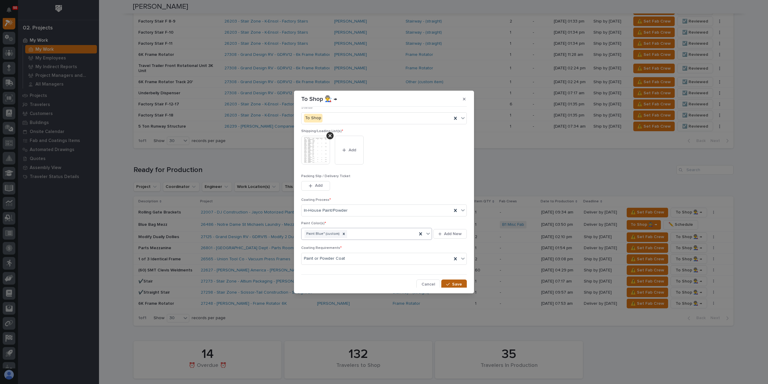
scroll to position [32, 0]
click at [446, 279] on button "Save" at bounding box center [453, 284] width 25 height 10
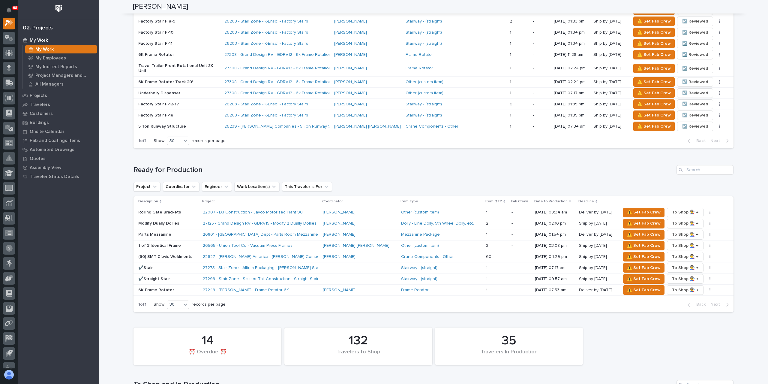
click at [152, 232] on p "Parts Mezzanine" at bounding box center [168, 234] width 60 height 5
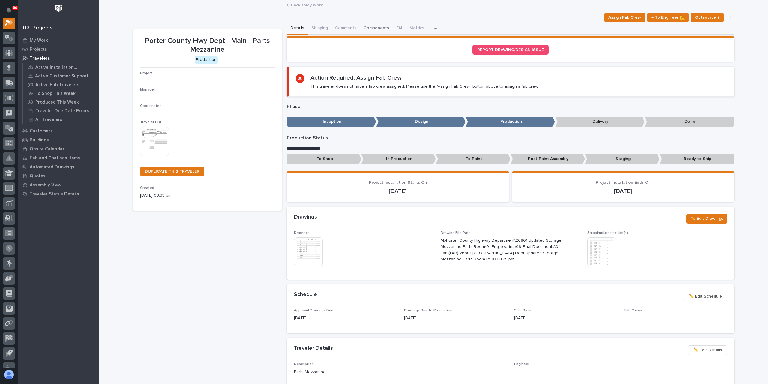
scroll to position [15, 0]
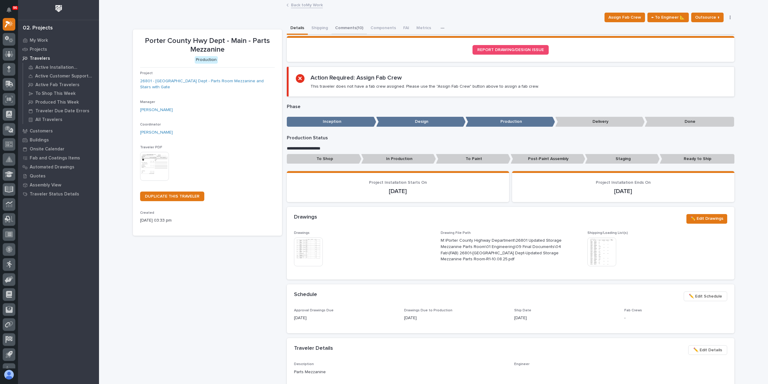
click at [345, 27] on button "Comments (10)" at bounding box center [348, 28] width 35 height 13
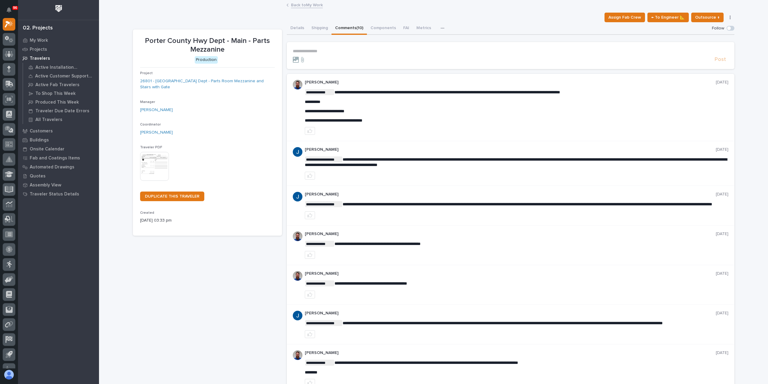
click at [323, 52] on p "**********" at bounding box center [510, 51] width 435 height 5
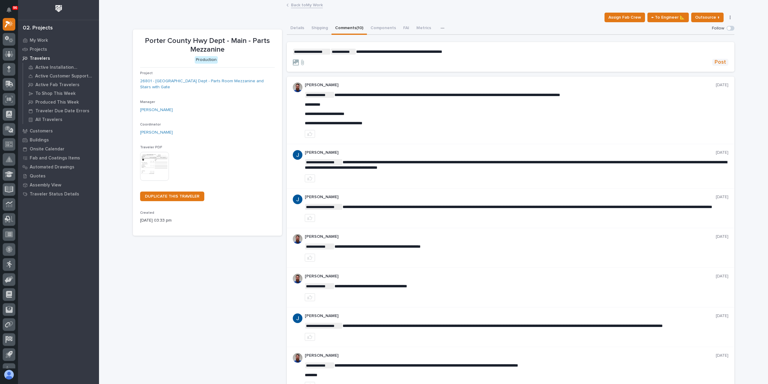
click at [712, 64] on button "Post" at bounding box center [720, 62] width 16 height 7
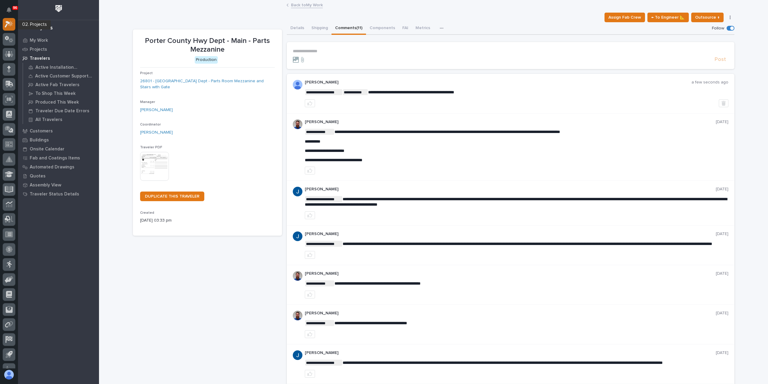
click at [6, 27] on icon at bounding box center [9, 24] width 9 height 7
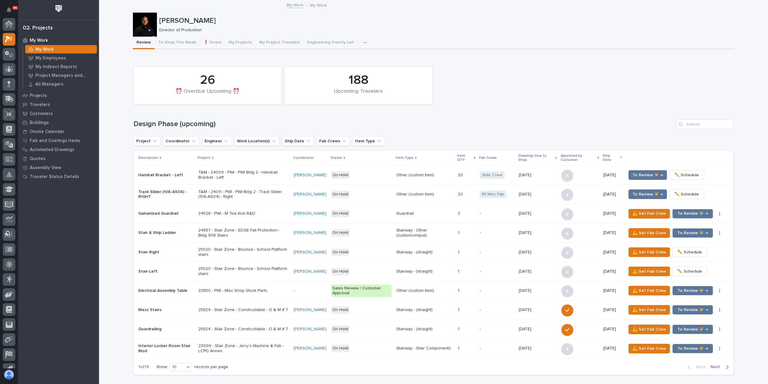
scroll to position [15, 0]
